Goal: Complete application form

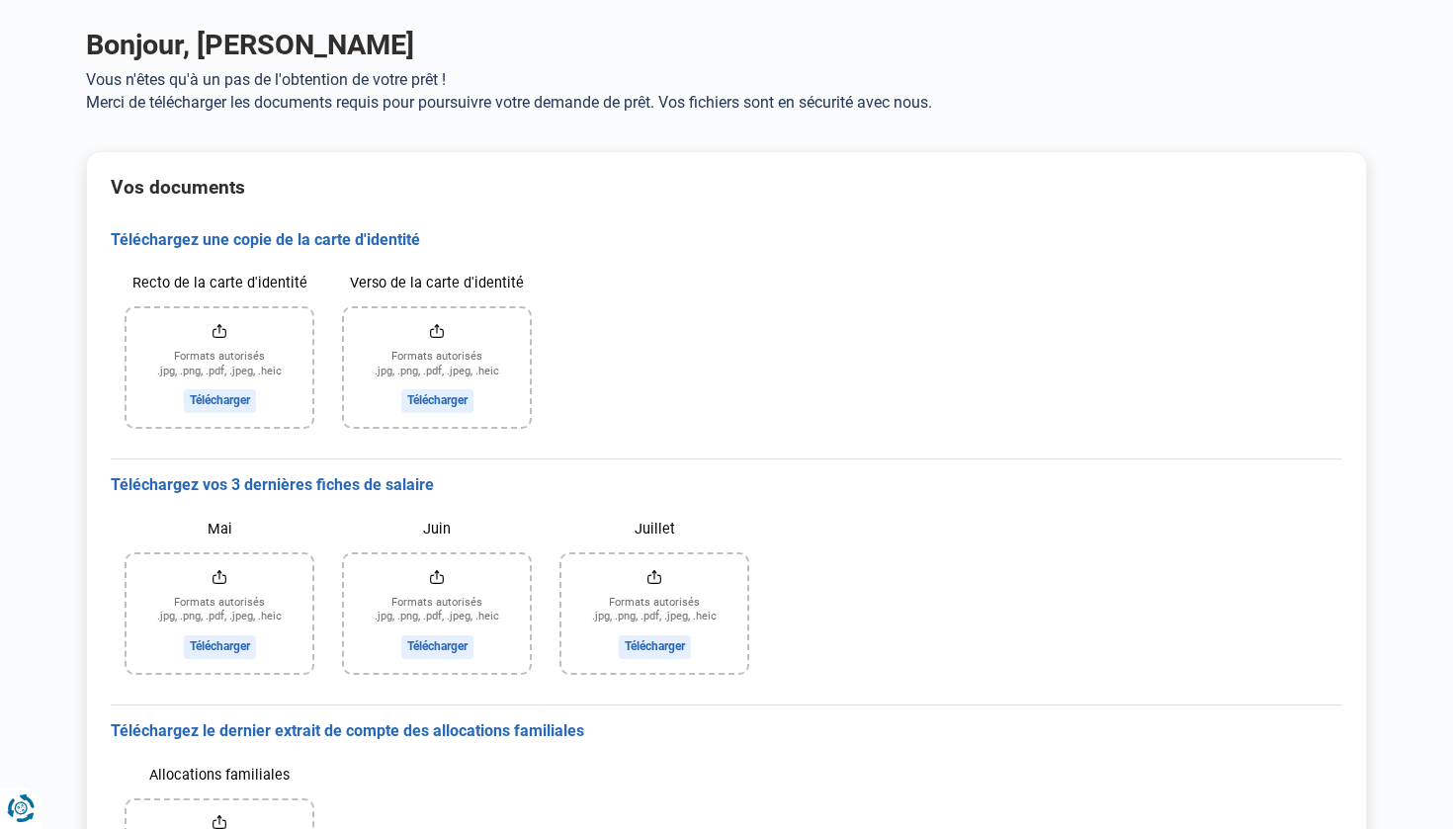
scroll to position [99, 0]
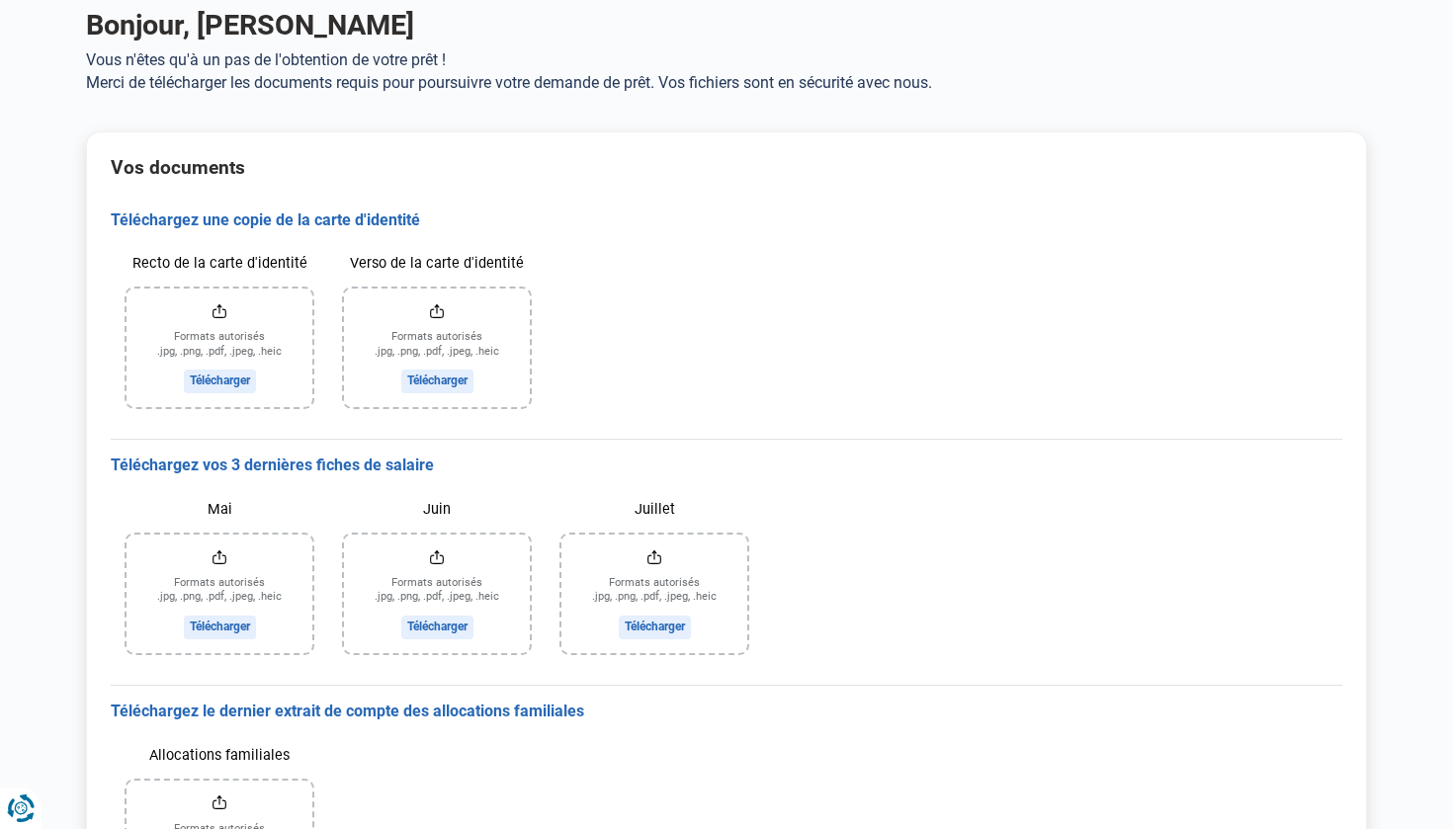
click at [197, 351] on input "Recto de la carte d'identité" at bounding box center [219, 348] width 186 height 119
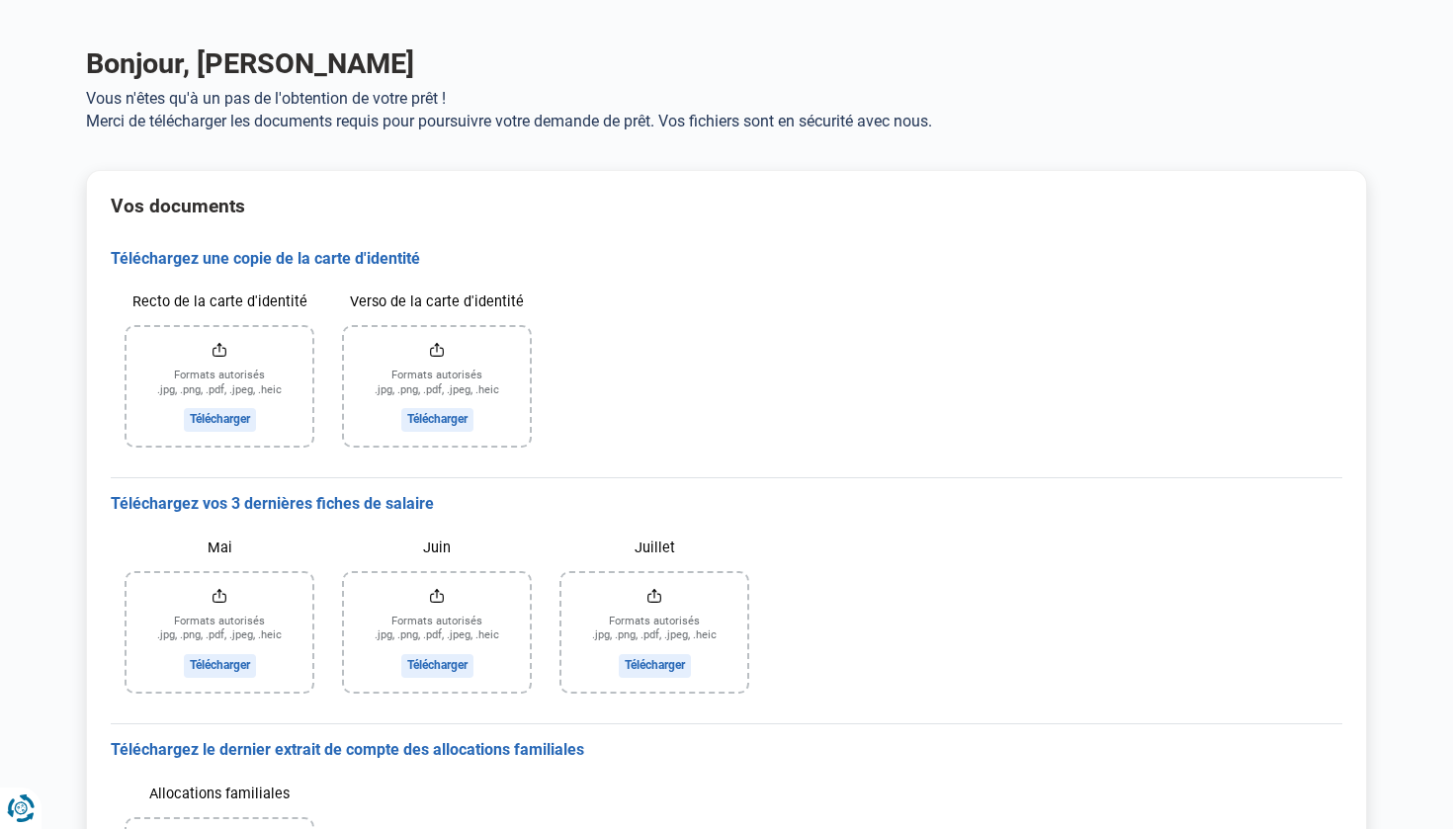
scroll to position [73, 0]
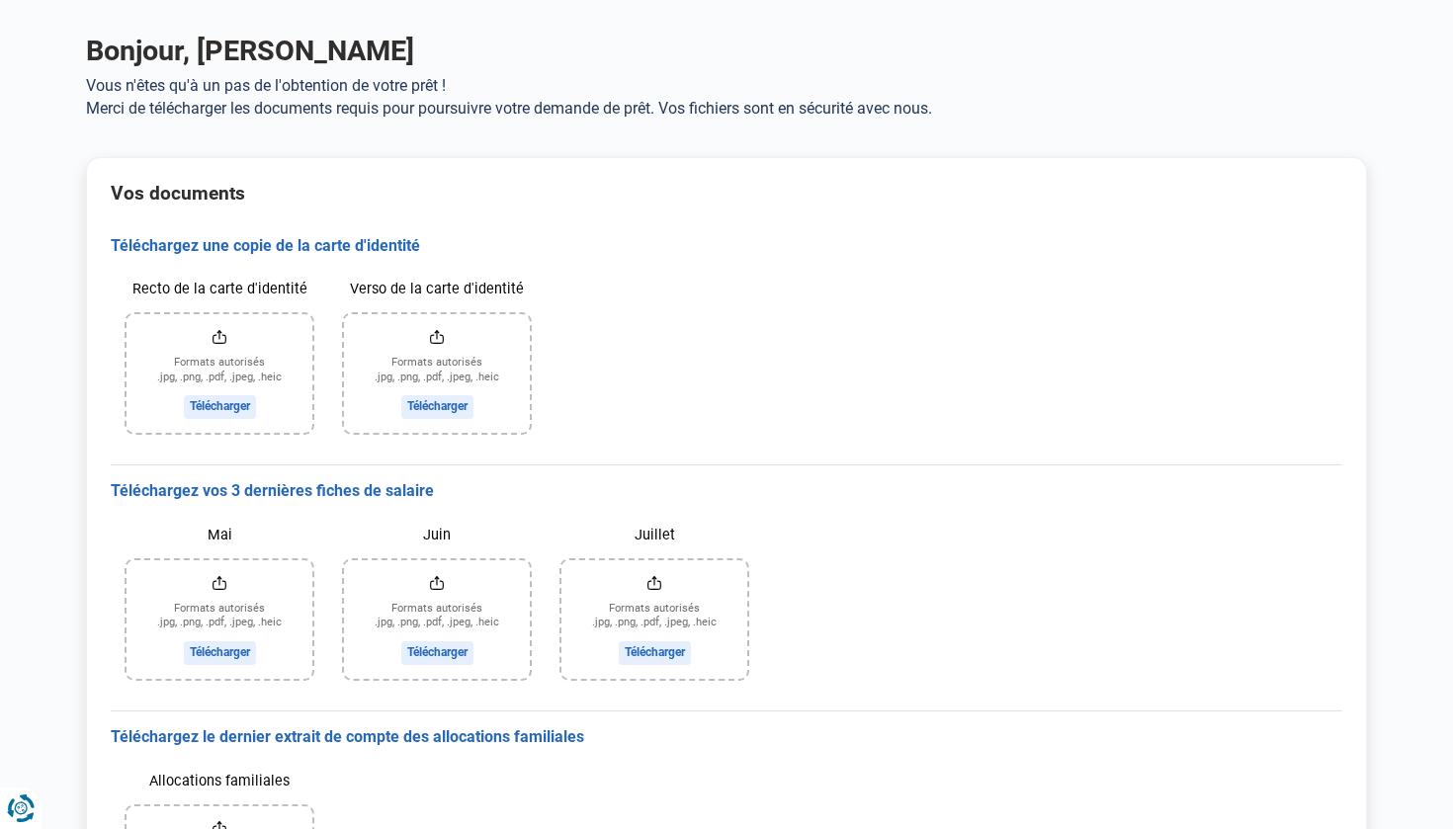
click at [235, 395] on input "Recto de la carte d'identité" at bounding box center [219, 373] width 186 height 119
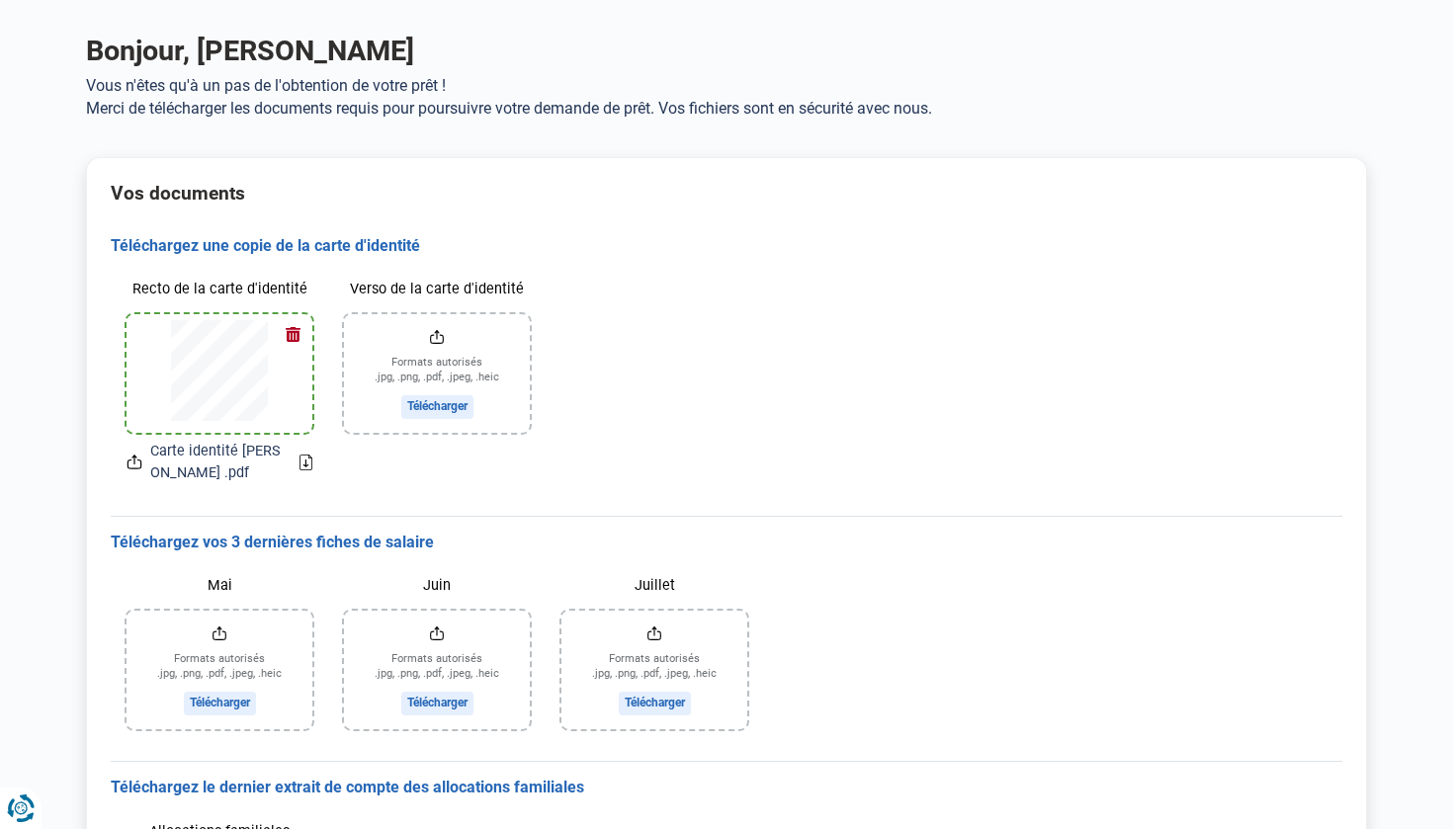
click at [435, 409] on input "Verso de la carte d'identité" at bounding box center [437, 373] width 186 height 119
click at [290, 337] on button "button" at bounding box center [293, 334] width 30 height 30
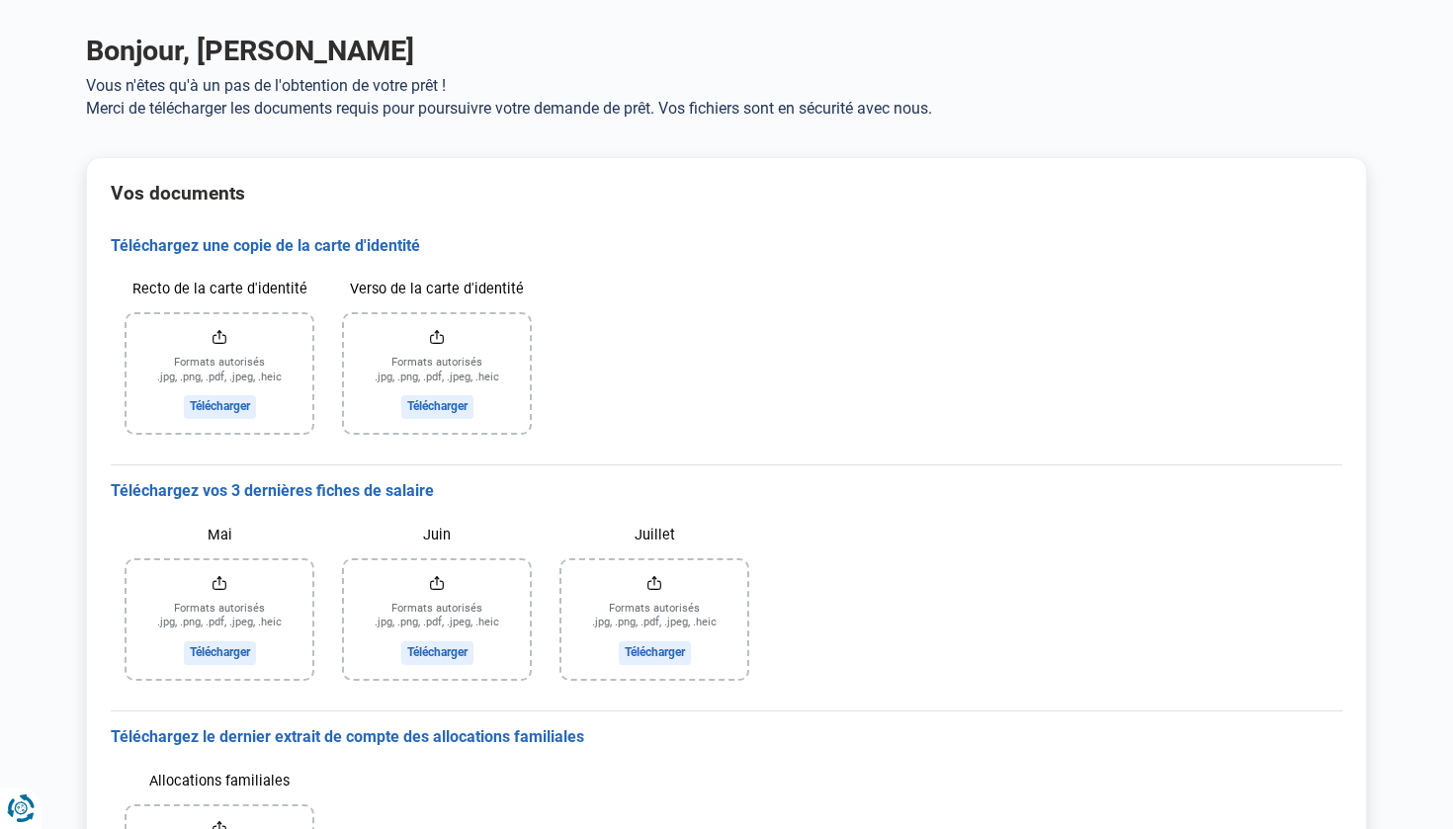
click at [225, 353] on input "Recto de la carte d'identité" at bounding box center [219, 373] width 186 height 119
click at [221, 407] on input "Recto de la carte d'identité" at bounding box center [219, 373] width 186 height 119
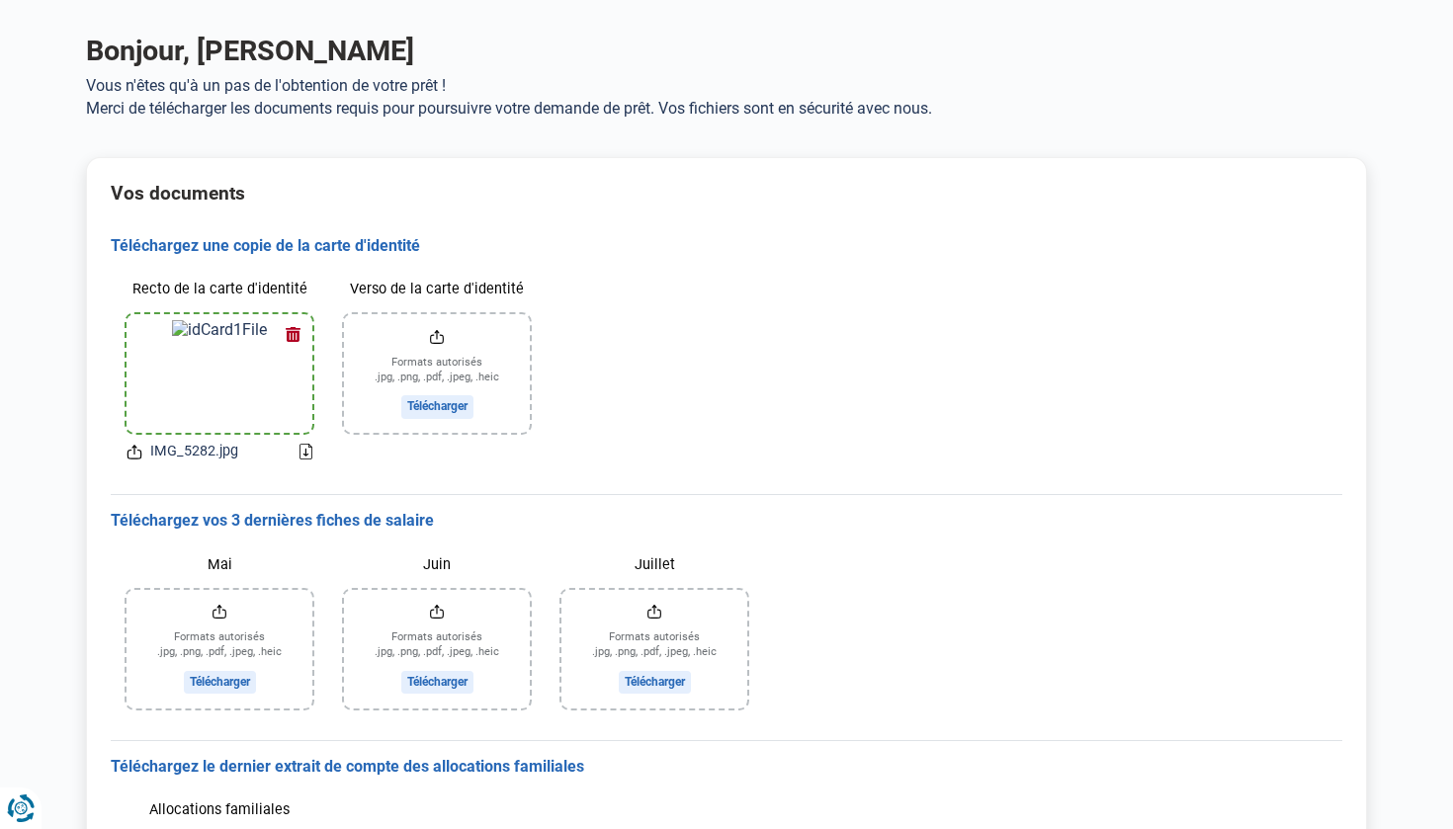
click at [456, 396] on input "Verso de la carte d'identité" at bounding box center [437, 373] width 186 height 119
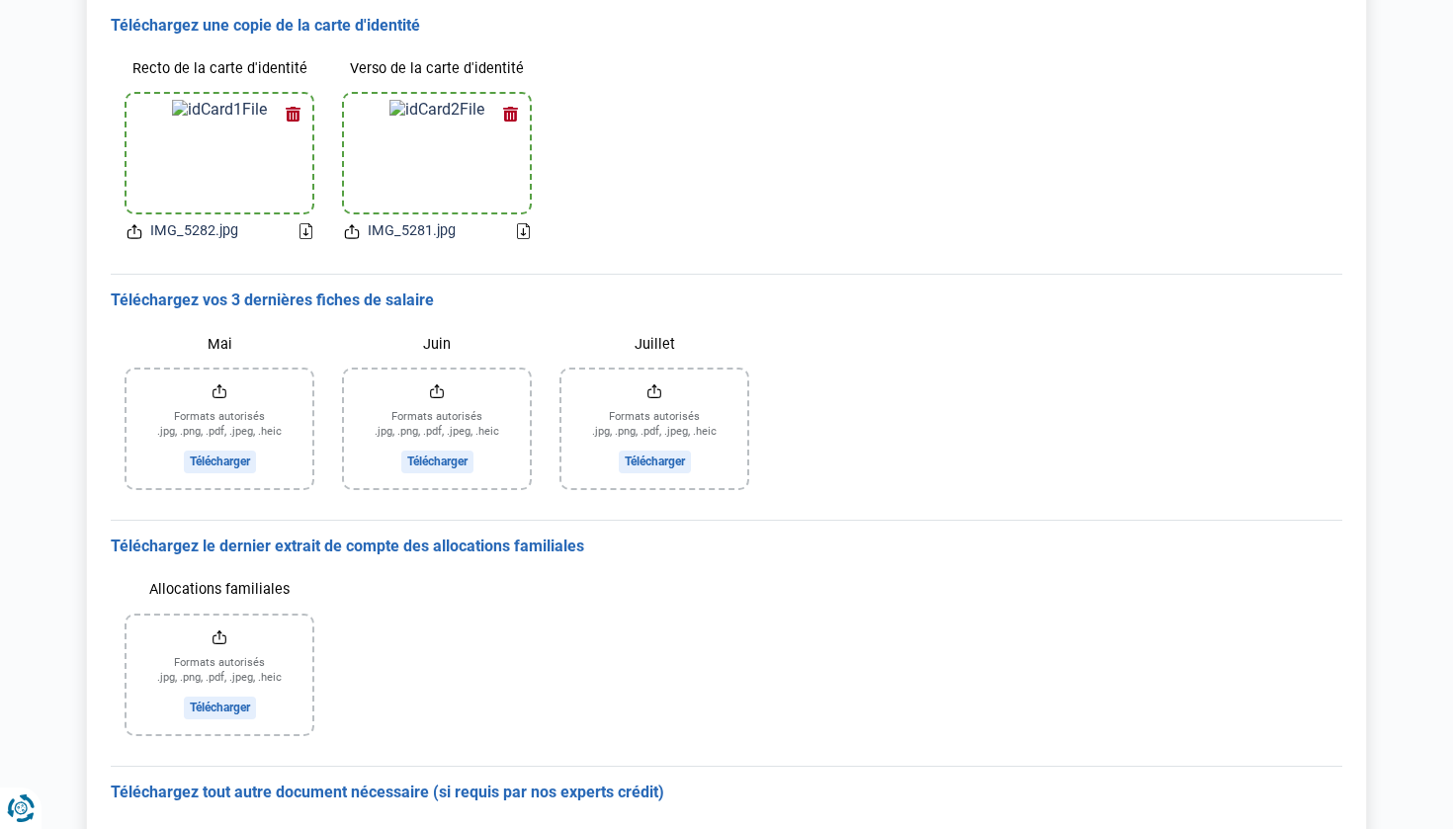
scroll to position [294, 0]
click at [215, 712] on input "Allocations familiales" at bounding box center [219, 675] width 186 height 119
click at [196, 463] on input "Mai" at bounding box center [219, 429] width 186 height 119
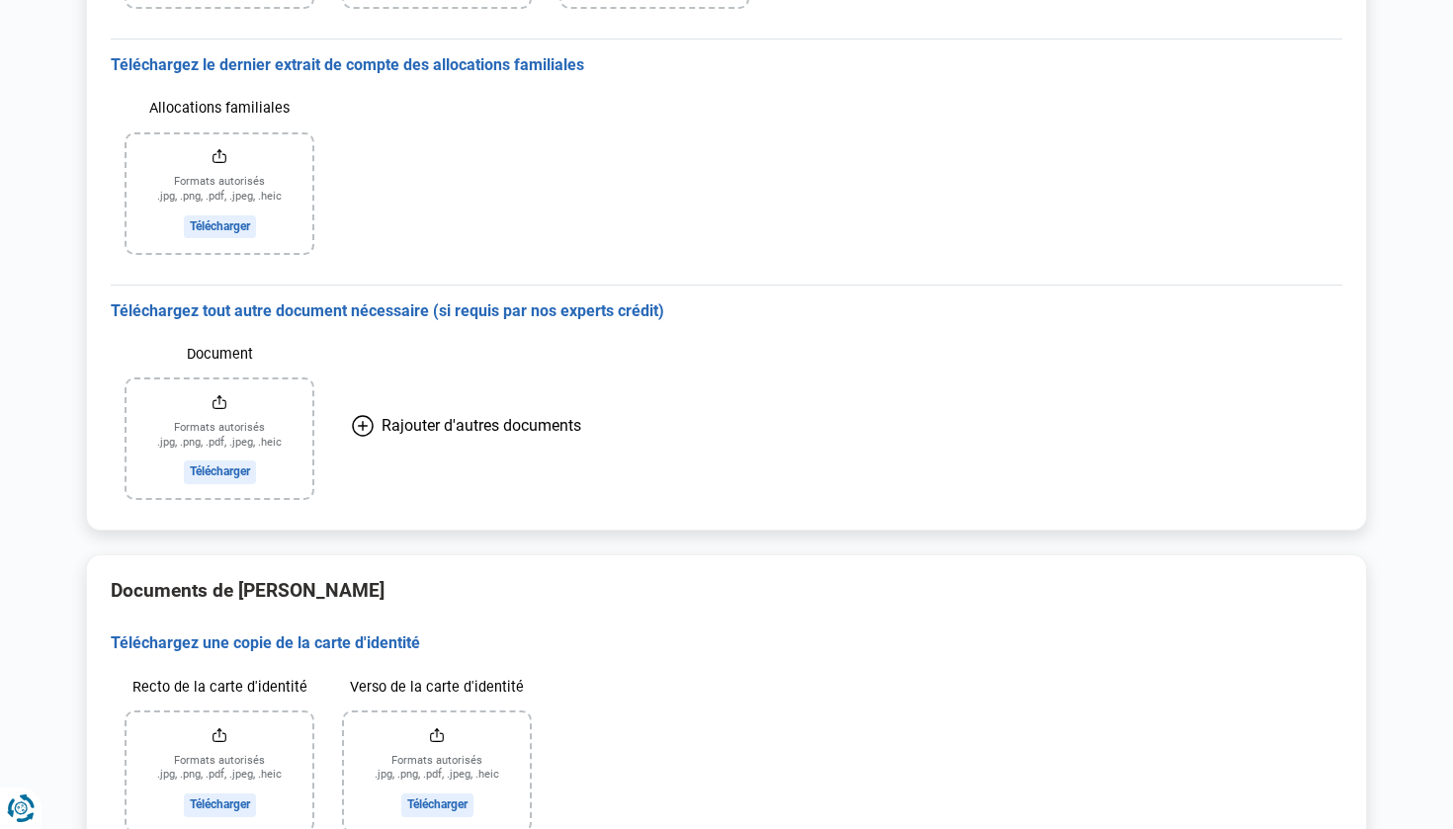
scroll to position [860, 0]
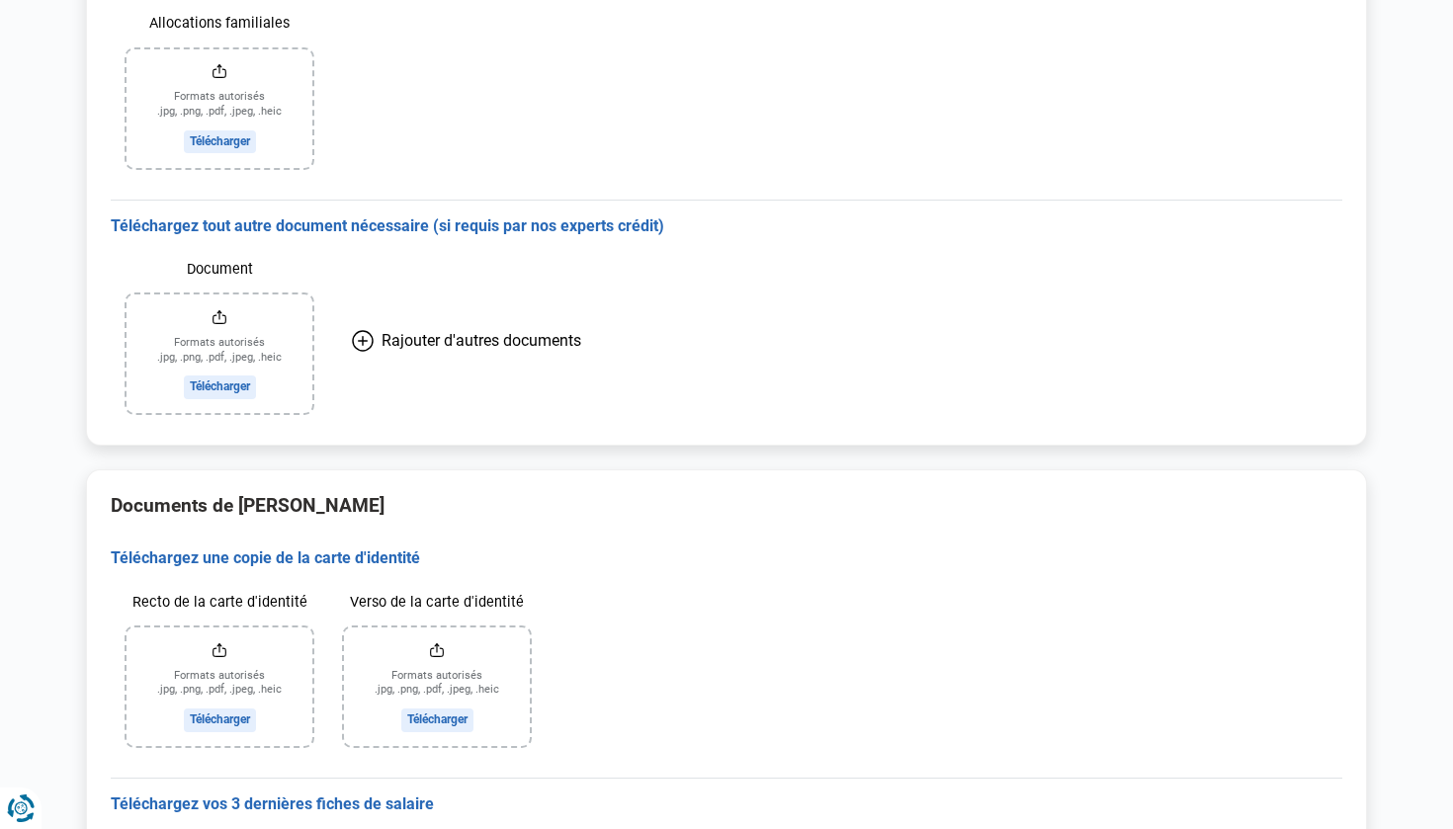
click at [239, 710] on input "Recto de la carte d'identité" at bounding box center [219, 687] width 186 height 119
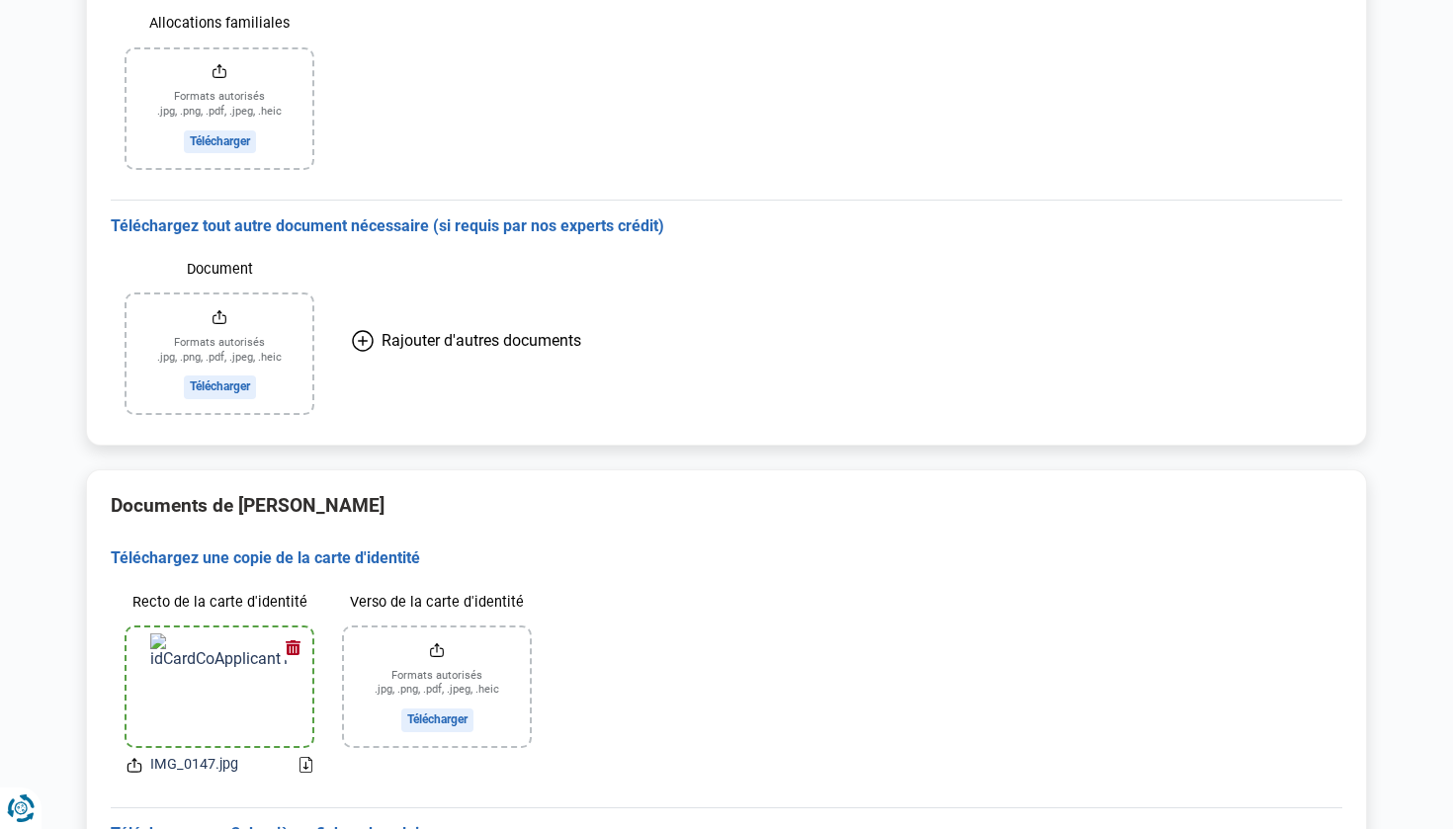
click at [453, 714] on input "Verso de la carte d'identité" at bounding box center [437, 687] width 186 height 119
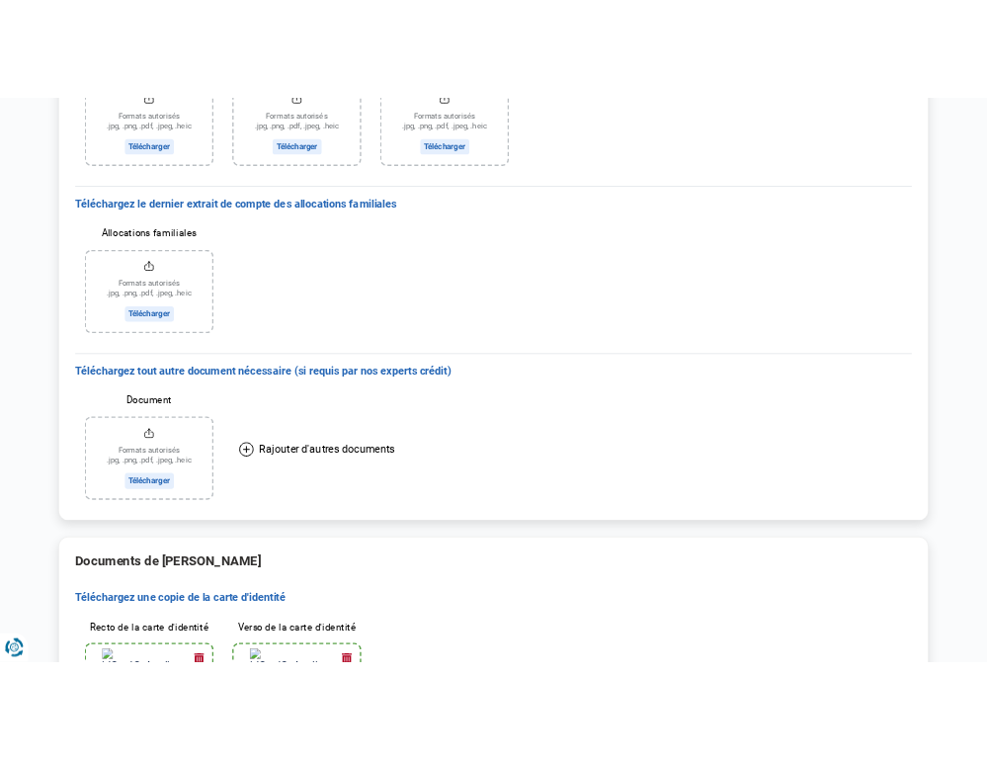
scroll to position [192, 0]
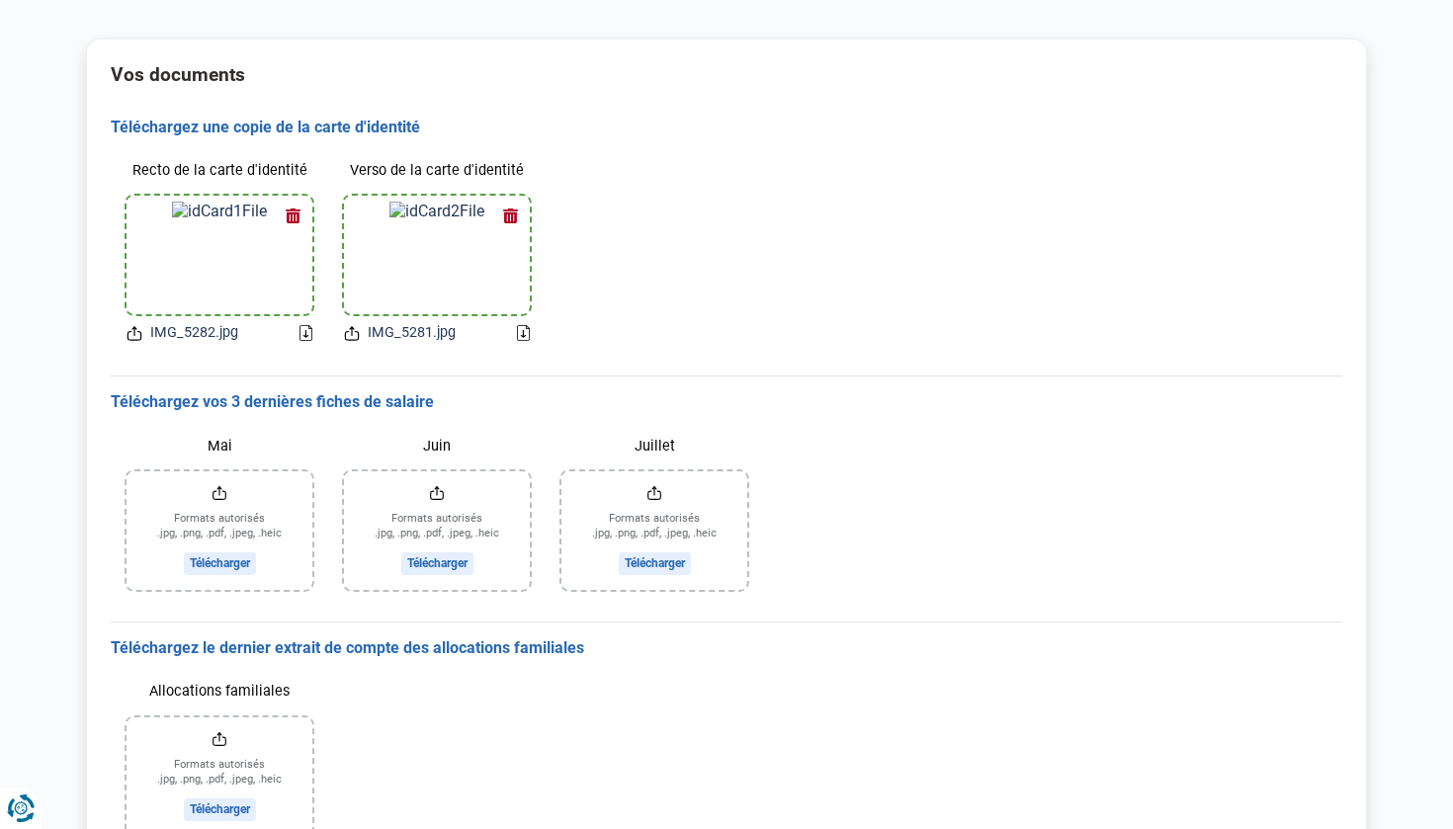
click at [232, 261] on img at bounding box center [219, 255] width 95 height 107
click at [294, 208] on button "button" at bounding box center [293, 216] width 30 height 30
click at [517, 213] on button "button" at bounding box center [510, 216] width 30 height 30
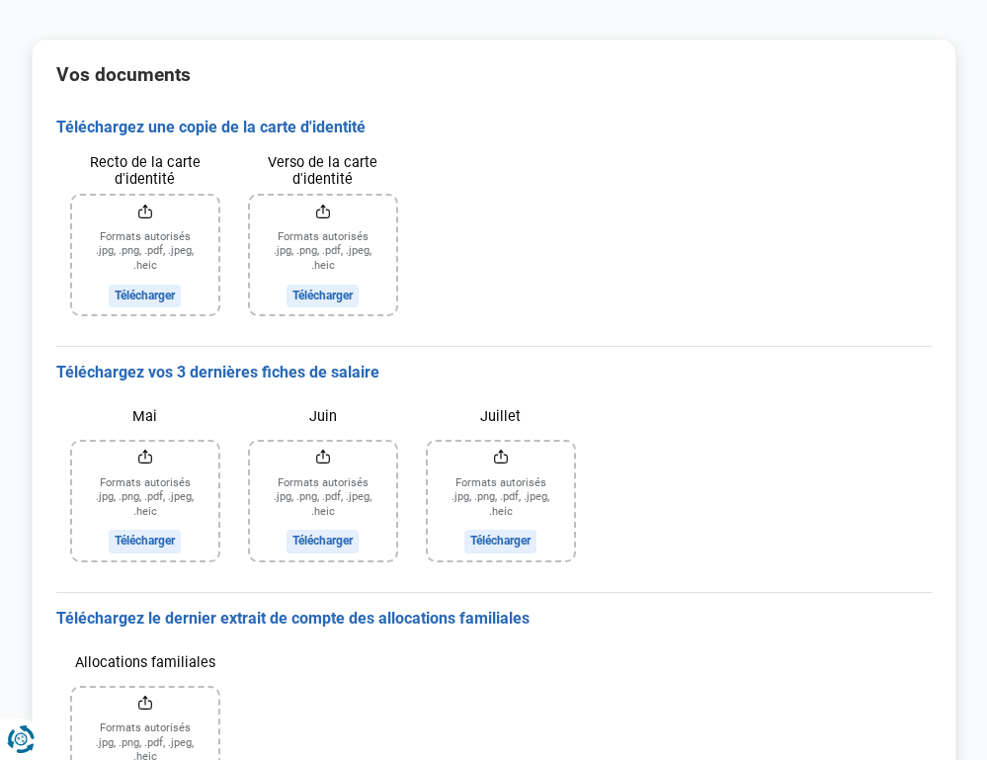
click at [879, 496] on div "Mai Formats autorisés .jpg, .png, .pdf, .jpeg, .heic Télécharger Juin Formats a…" at bounding box center [494, 479] width 876 height 193
click at [153, 284] on input "Recto de la carte d'identité" at bounding box center [145, 255] width 146 height 119
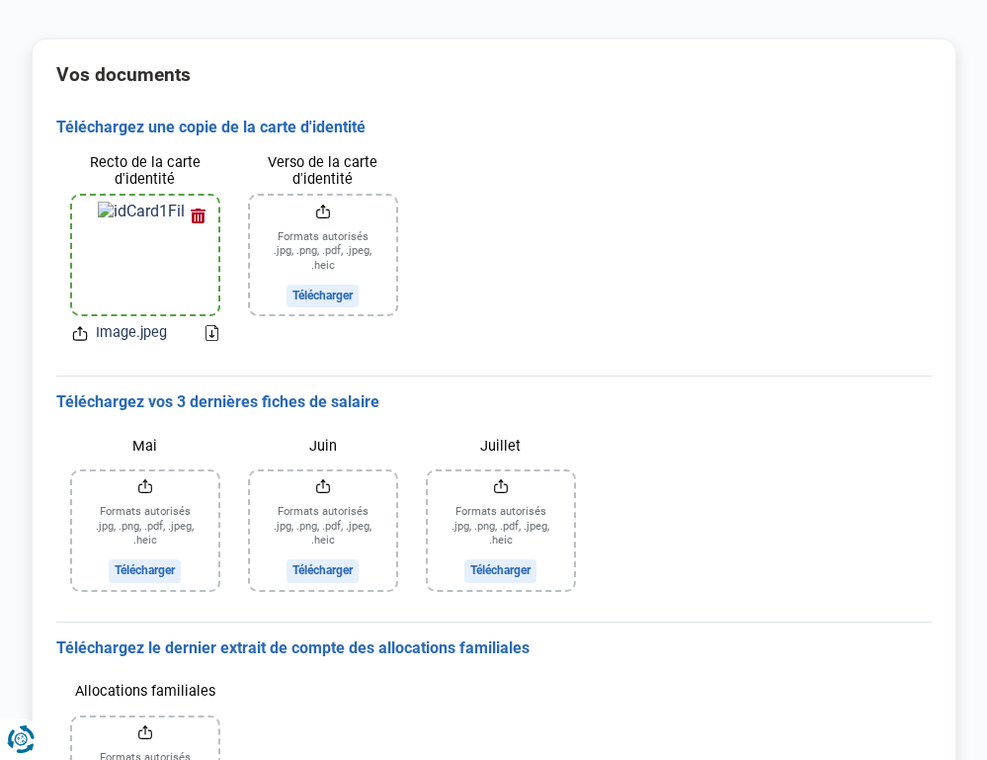
click at [336, 269] on input "Verso de la carte d'identité" at bounding box center [323, 255] width 146 height 119
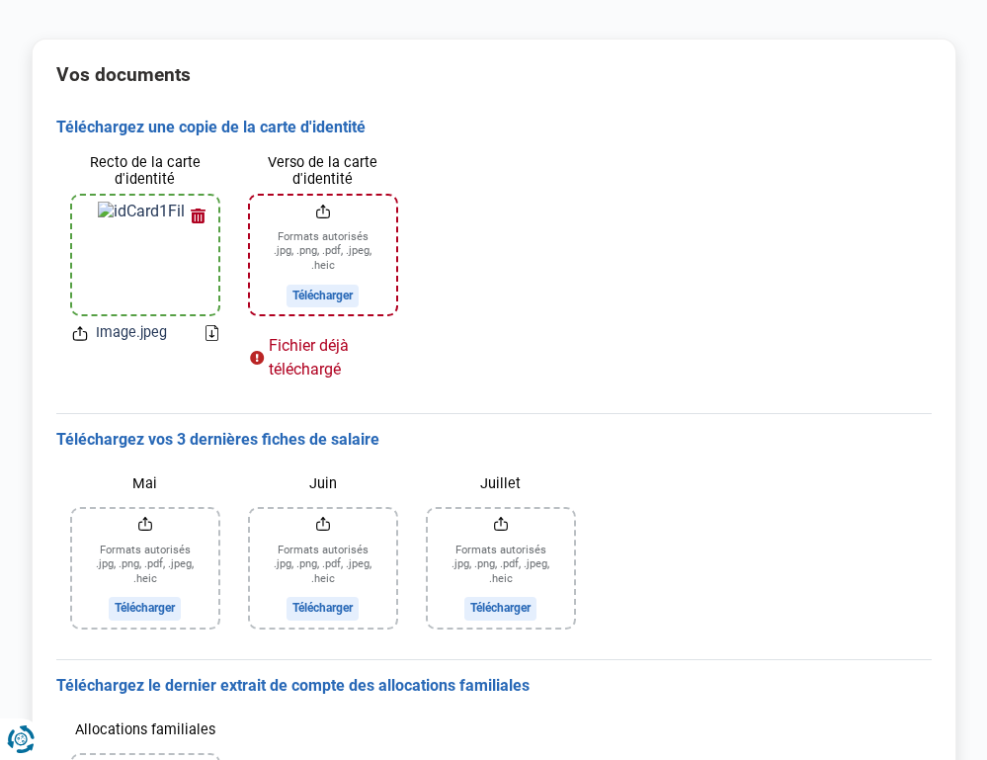
click at [351, 286] on input "Verso de la carte d'identité" at bounding box center [323, 255] width 146 height 119
type input "C:\fakepath\Image.jpeg"
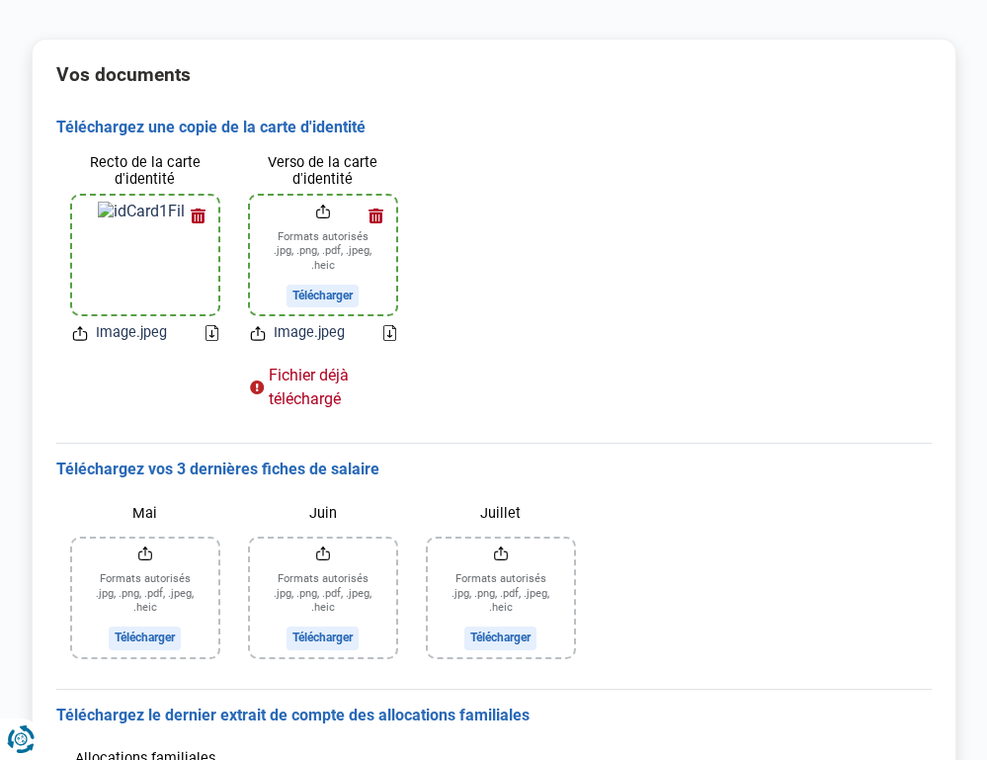
click at [377, 218] on button "button" at bounding box center [377, 216] width 30 height 30
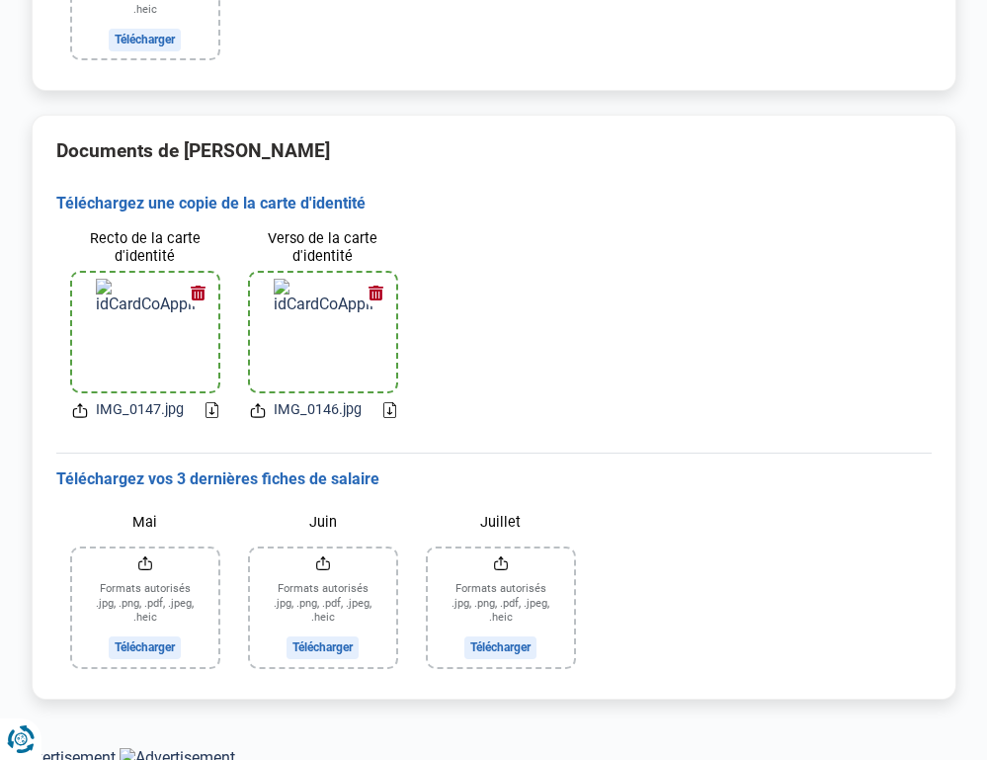
scroll to position [1214, 0]
click at [160, 629] on input "Mai" at bounding box center [145, 608] width 146 height 119
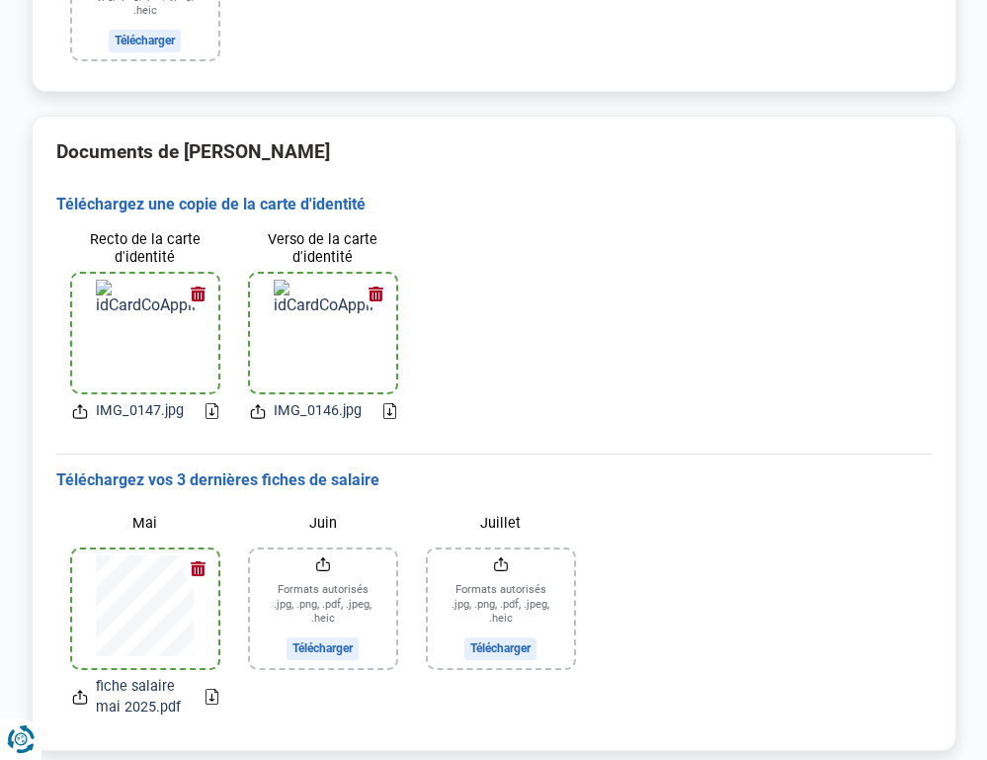
click at [317, 637] on input "Juin" at bounding box center [323, 608] width 146 height 119
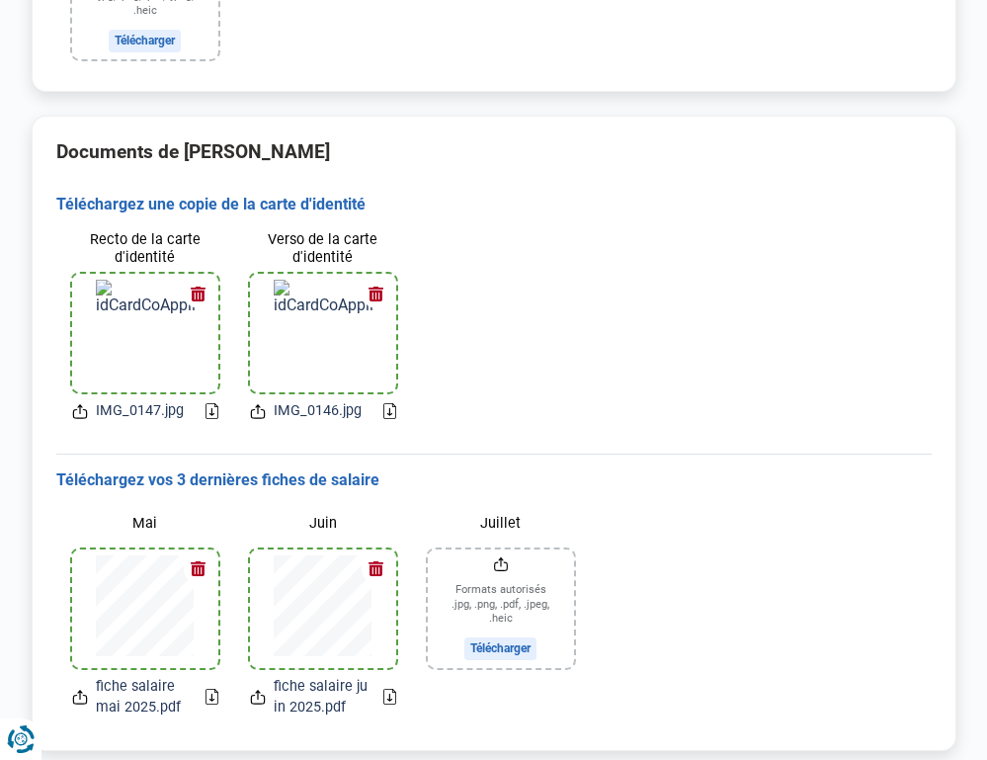
click at [506, 633] on input "Juillet" at bounding box center [501, 608] width 146 height 119
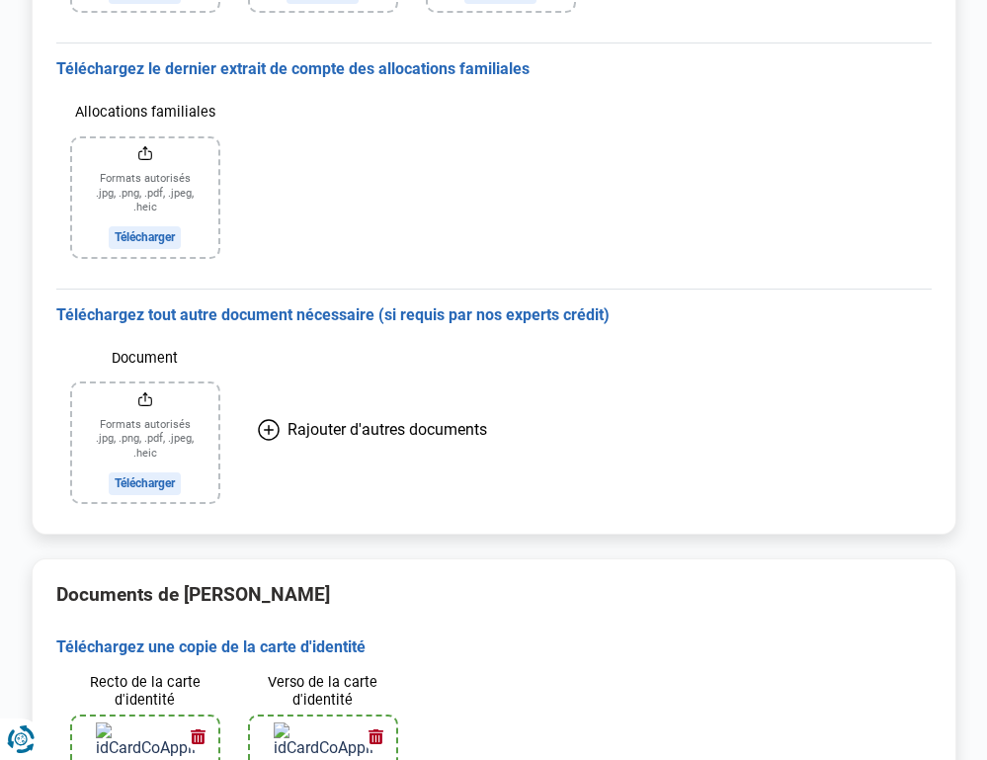
scroll to position [770, 0]
click at [163, 478] on input "Document" at bounding box center [145, 443] width 146 height 119
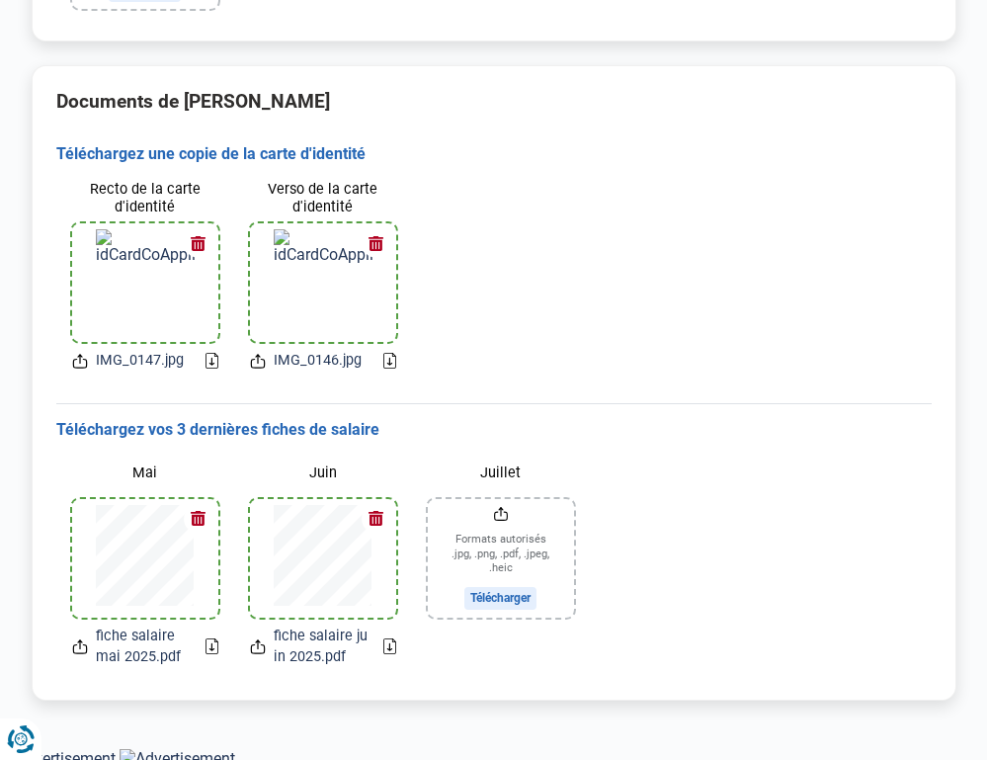
scroll to position [1263, 0]
click at [376, 239] on button "button" at bounding box center [377, 244] width 30 height 30
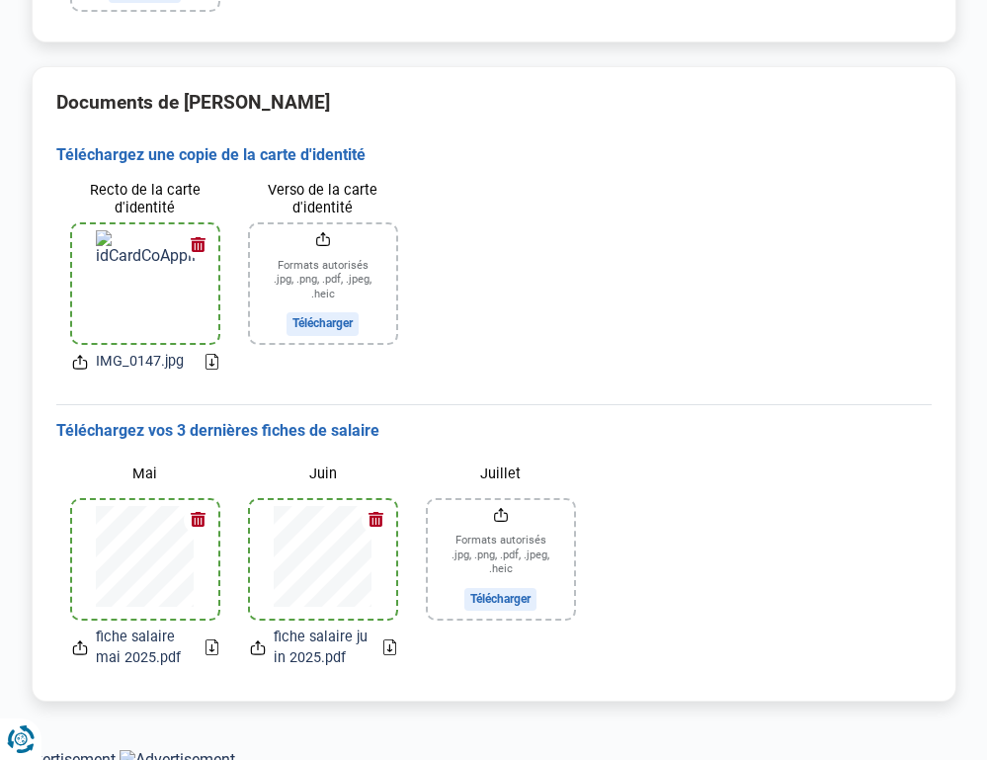
click at [193, 238] on button "button" at bounding box center [199, 244] width 30 height 30
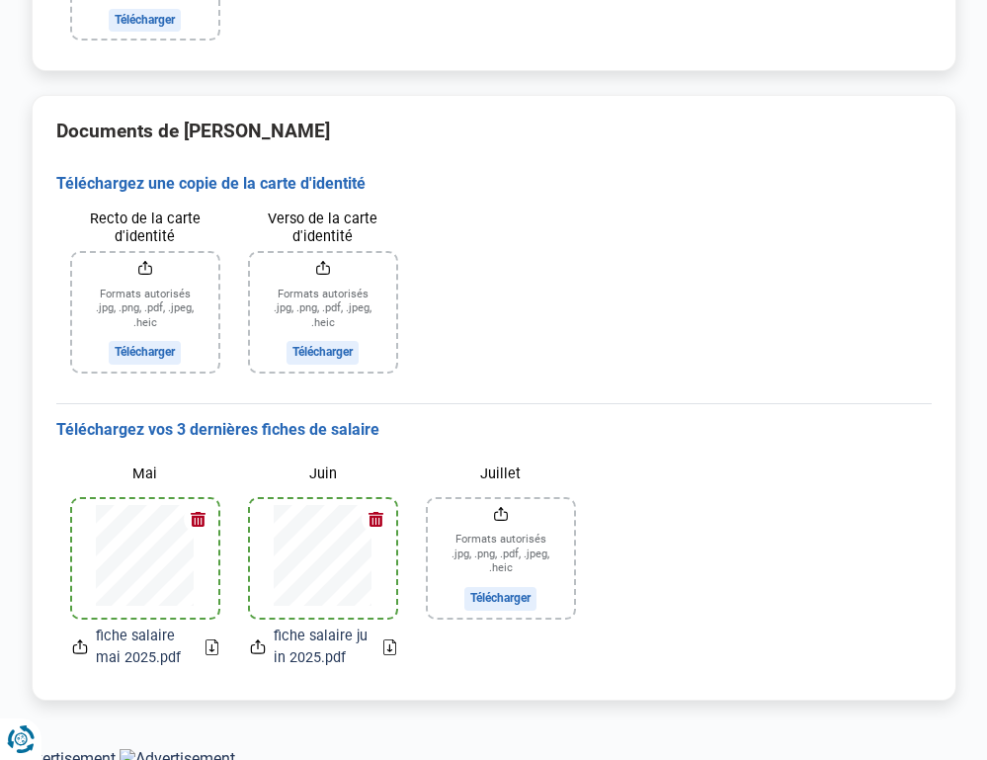
click at [202, 513] on button "button" at bounding box center [199, 519] width 30 height 30
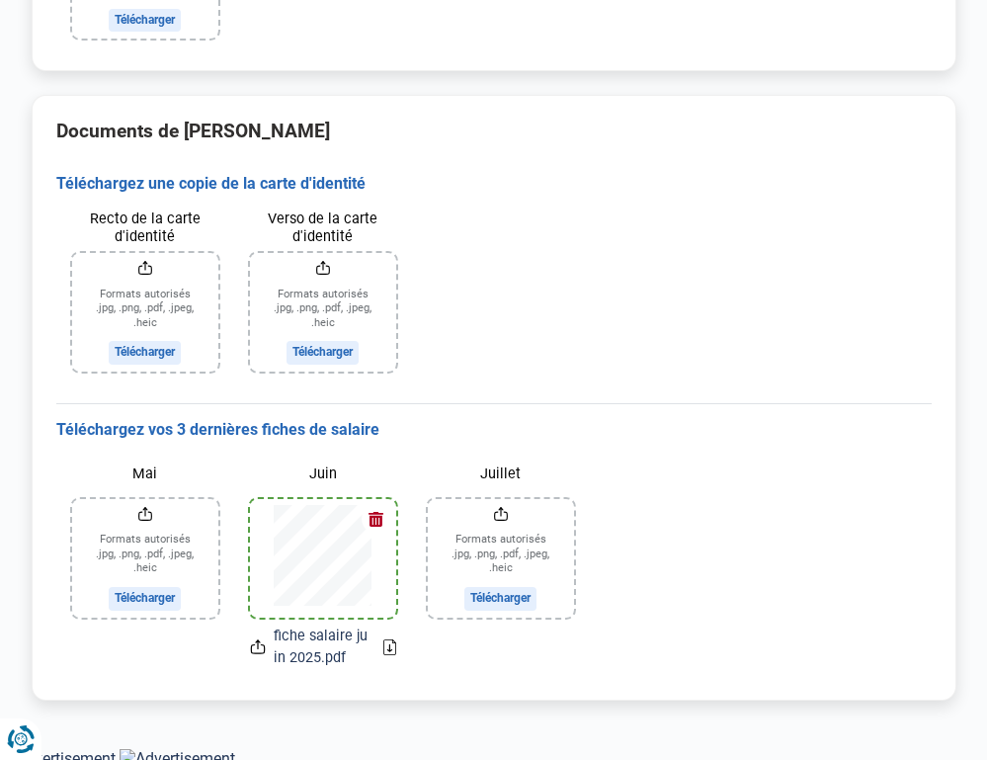
click at [376, 520] on button "button" at bounding box center [377, 519] width 30 height 30
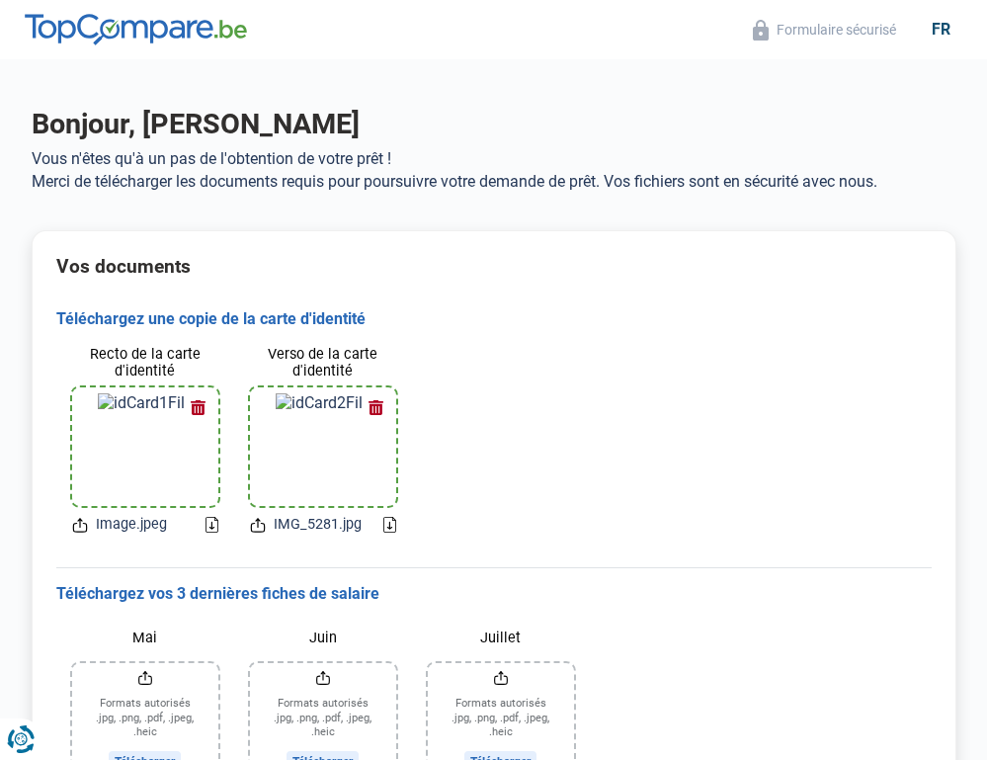
scroll to position [0, 0]
click at [207, 406] on button "button" at bounding box center [199, 407] width 30 height 30
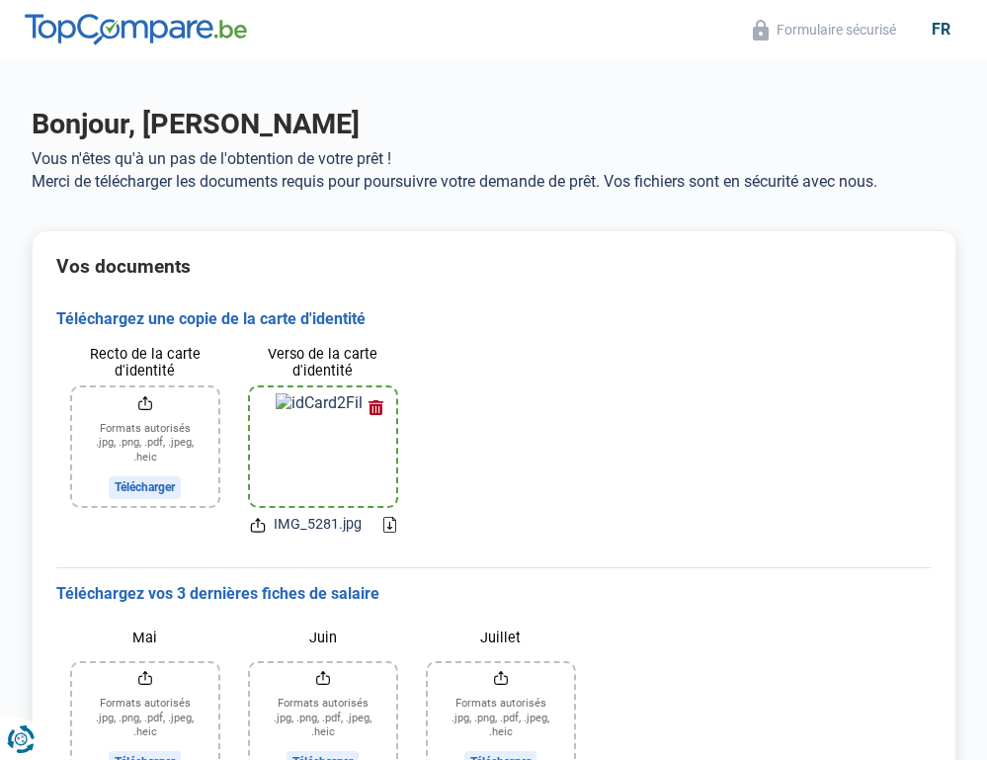
click at [375, 408] on button "button" at bounding box center [377, 407] width 30 height 30
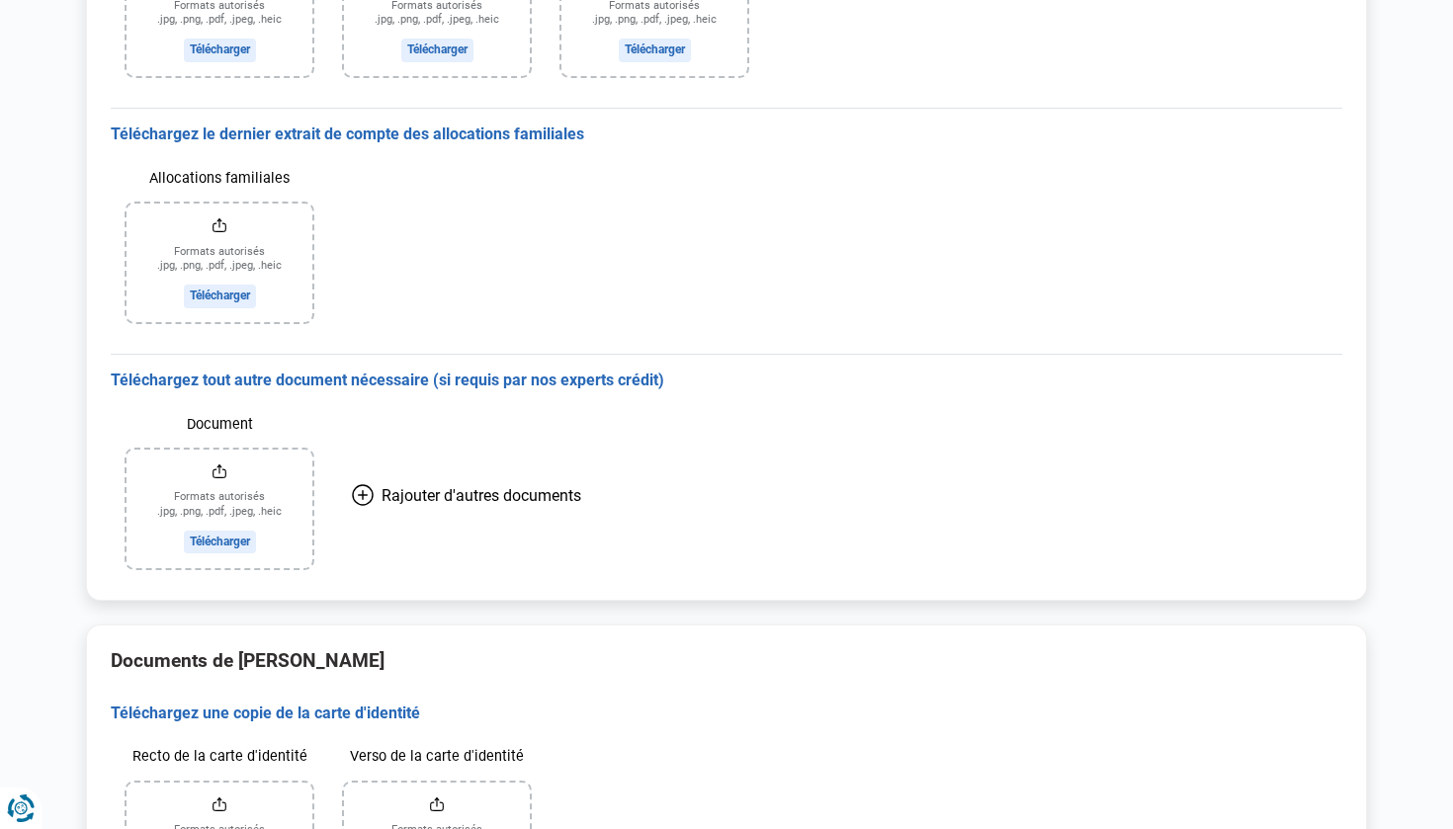
scroll to position [679, 0]
